Goal: Task Accomplishment & Management: Complete application form

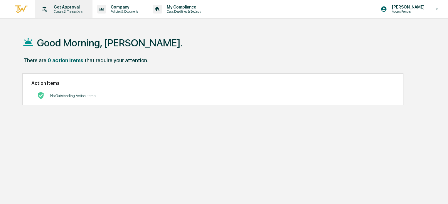
click at [52, 8] on p "Get Approval" at bounding box center [67, 7] width 36 height 5
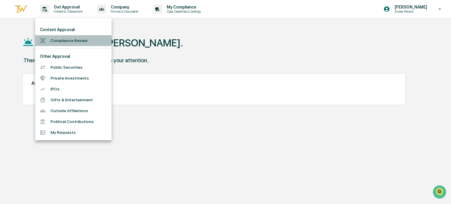
click at [58, 42] on li "Compliance Review" at bounding box center [73, 40] width 76 height 11
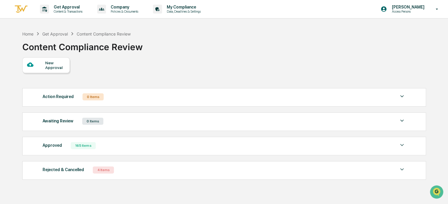
click at [50, 145] on div "Approved" at bounding box center [52, 145] width 19 height 8
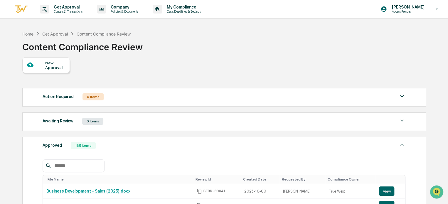
click at [182, 70] on div "New Approval Action Required 0 Items No data to display Show 5 Page 1 of 0 |< <…" at bounding box center [223, 182] width 403 height 251
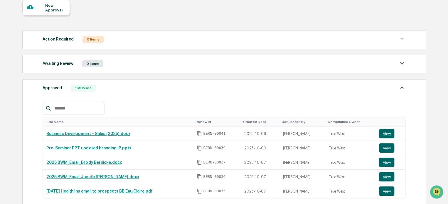
scroll to position [59, 0]
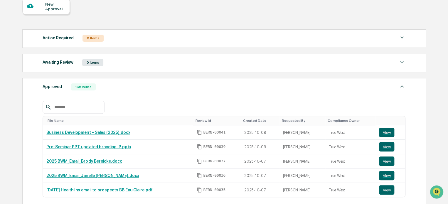
click at [50, 7] on div "New Approval" at bounding box center [55, 6] width 20 height 9
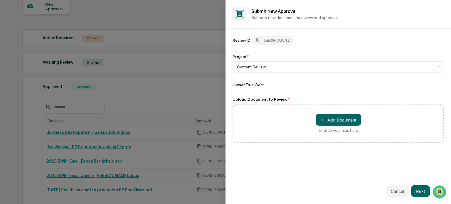
click at [259, 118] on div "＋ Add Document Or drop your files here" at bounding box center [337, 123] width 211 height 39
click at [343, 121] on button "＋ Add Document" at bounding box center [337, 120] width 45 height 12
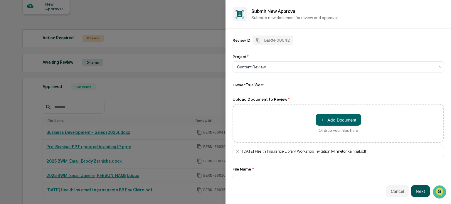
click at [420, 187] on button "Next" at bounding box center [420, 191] width 19 height 12
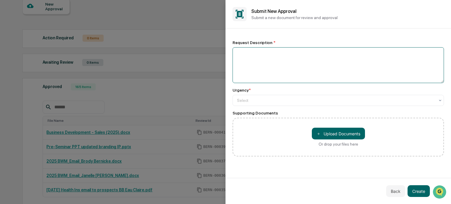
click at [283, 60] on textarea at bounding box center [337, 65] width 211 height 36
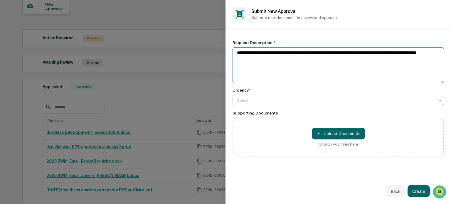
type textarea "**********"
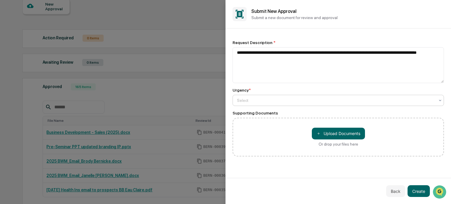
click at [246, 104] on div "Select" at bounding box center [336, 100] width 204 height 8
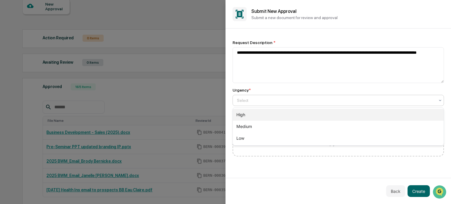
click at [244, 115] on div "High" at bounding box center [338, 115] width 211 height 12
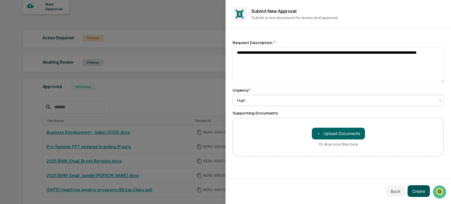
click at [420, 193] on button "Create" at bounding box center [418, 191] width 22 height 12
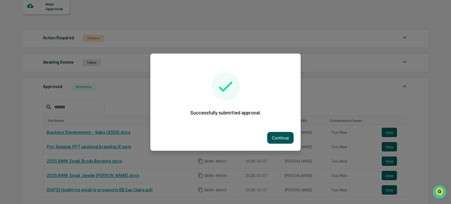
click at [278, 135] on button "Continue" at bounding box center [280, 138] width 26 height 12
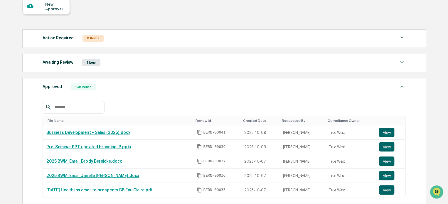
click at [59, 62] on div "Awaiting Review" at bounding box center [58, 62] width 31 height 8
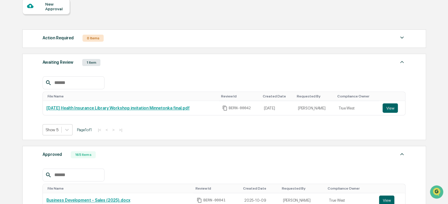
click at [59, 62] on div "Awaiting Review" at bounding box center [58, 62] width 31 height 8
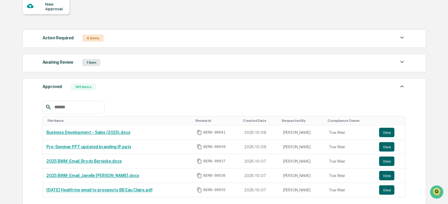
click at [59, 62] on div "Awaiting Review" at bounding box center [58, 62] width 31 height 8
